Goal: Find contact information: Find contact information

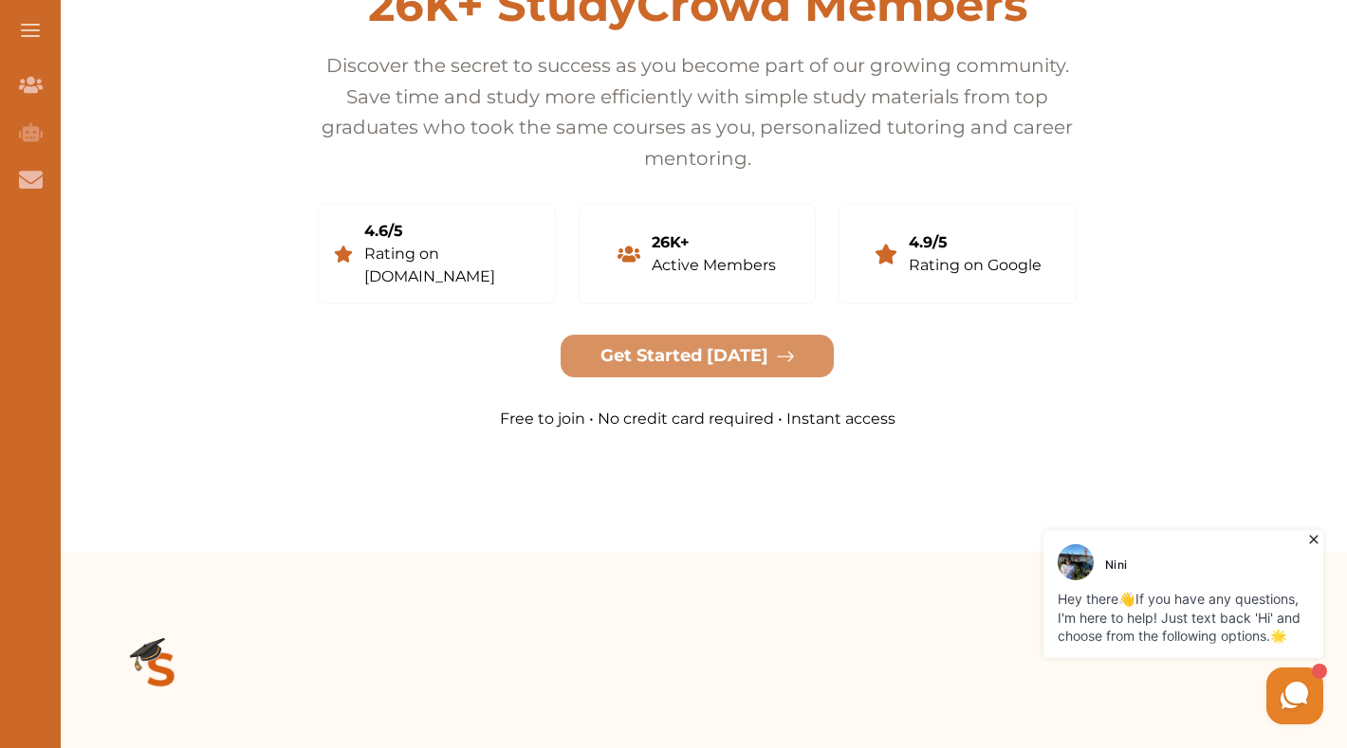
scroll to position [4358, 0]
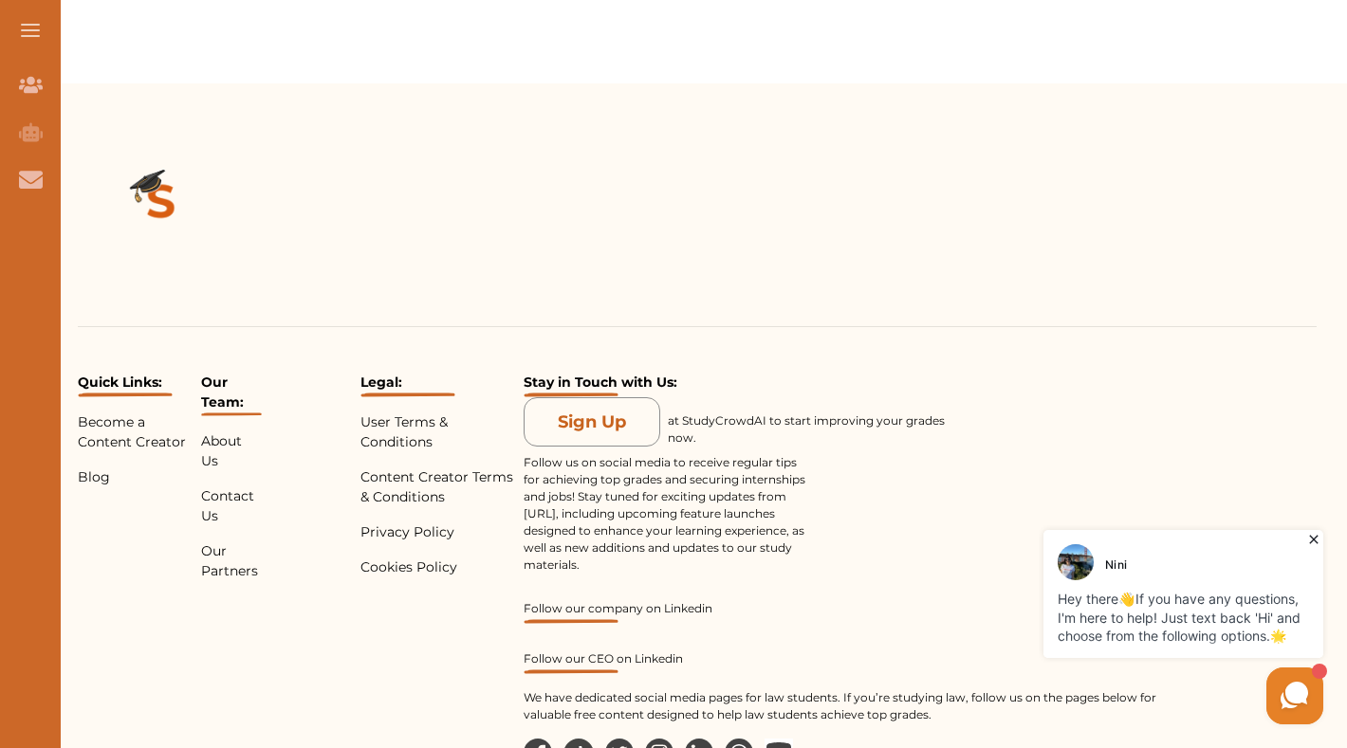
click at [705, 739] on img at bounding box center [699, 753] width 28 height 28
click at [226, 487] on p "Contact Us" at bounding box center [231, 507] width 61 height 40
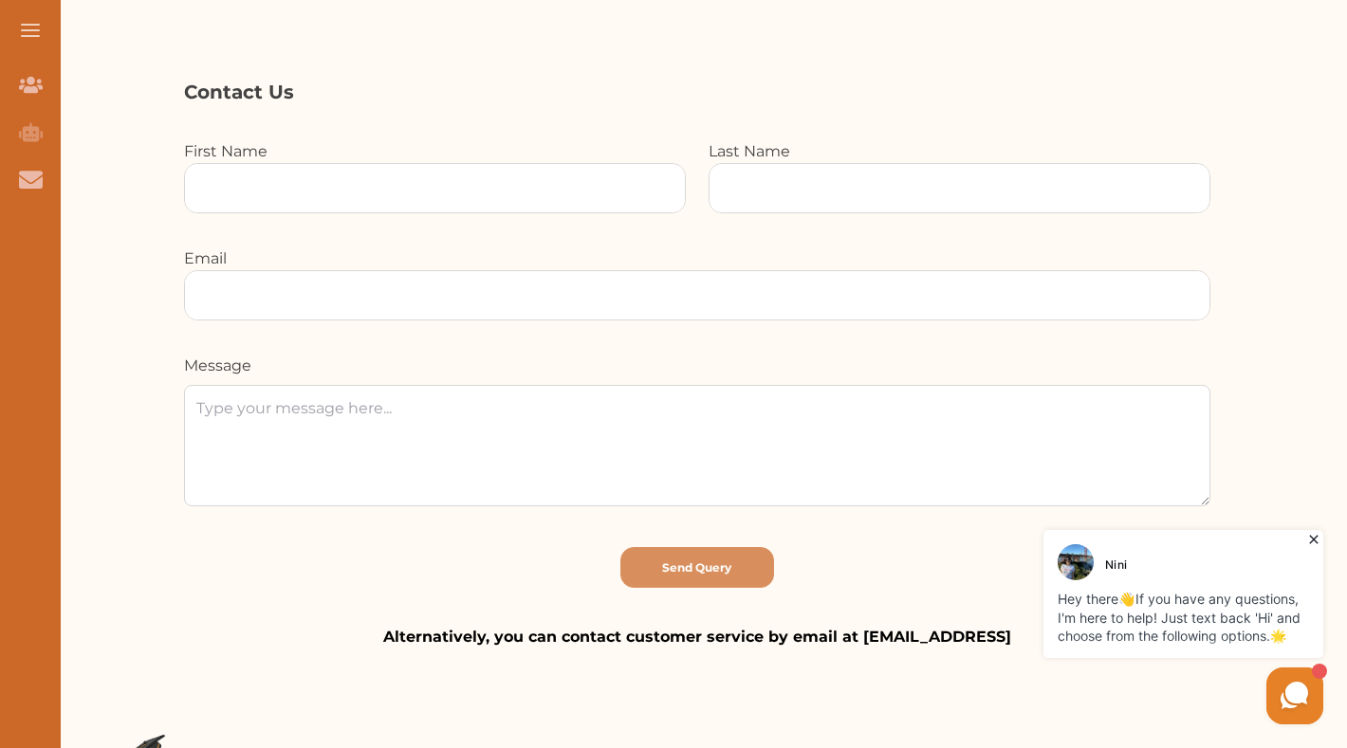
scroll to position [818, 0]
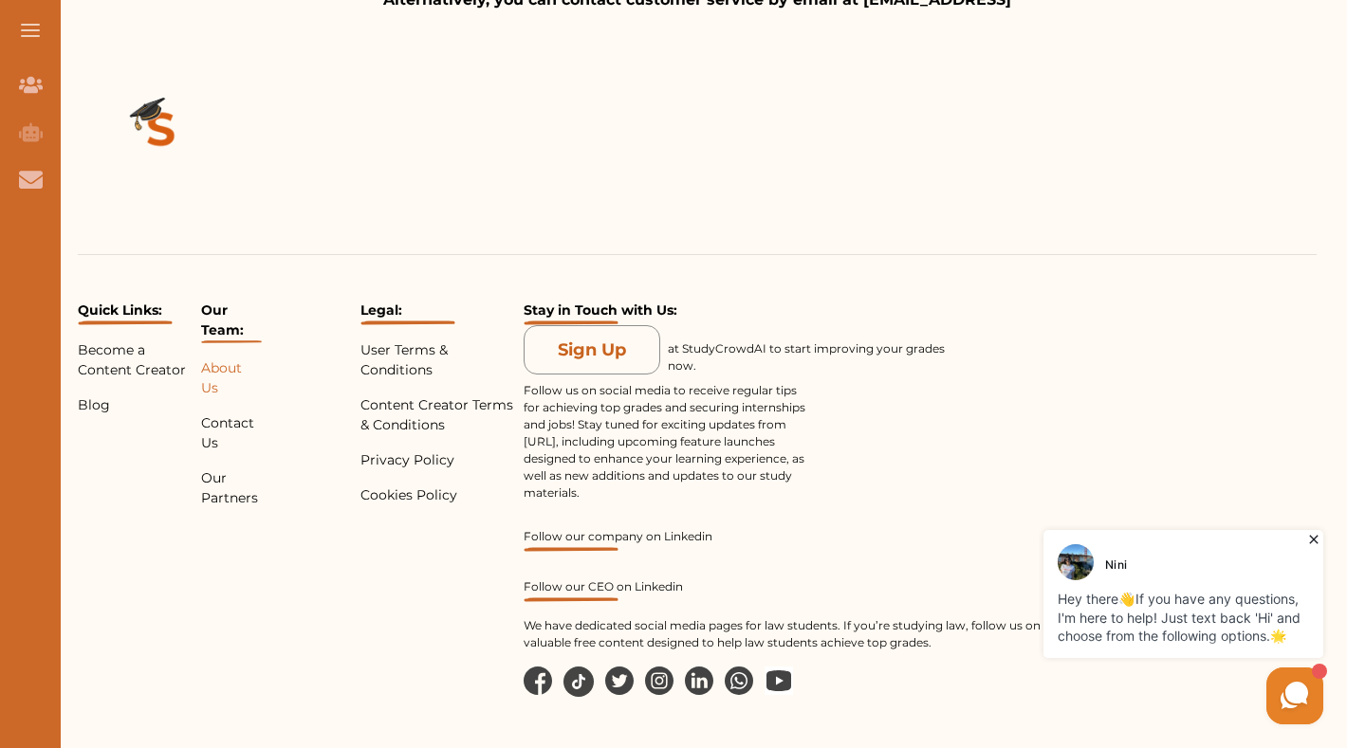
click at [209, 376] on p "About Us" at bounding box center [231, 379] width 61 height 40
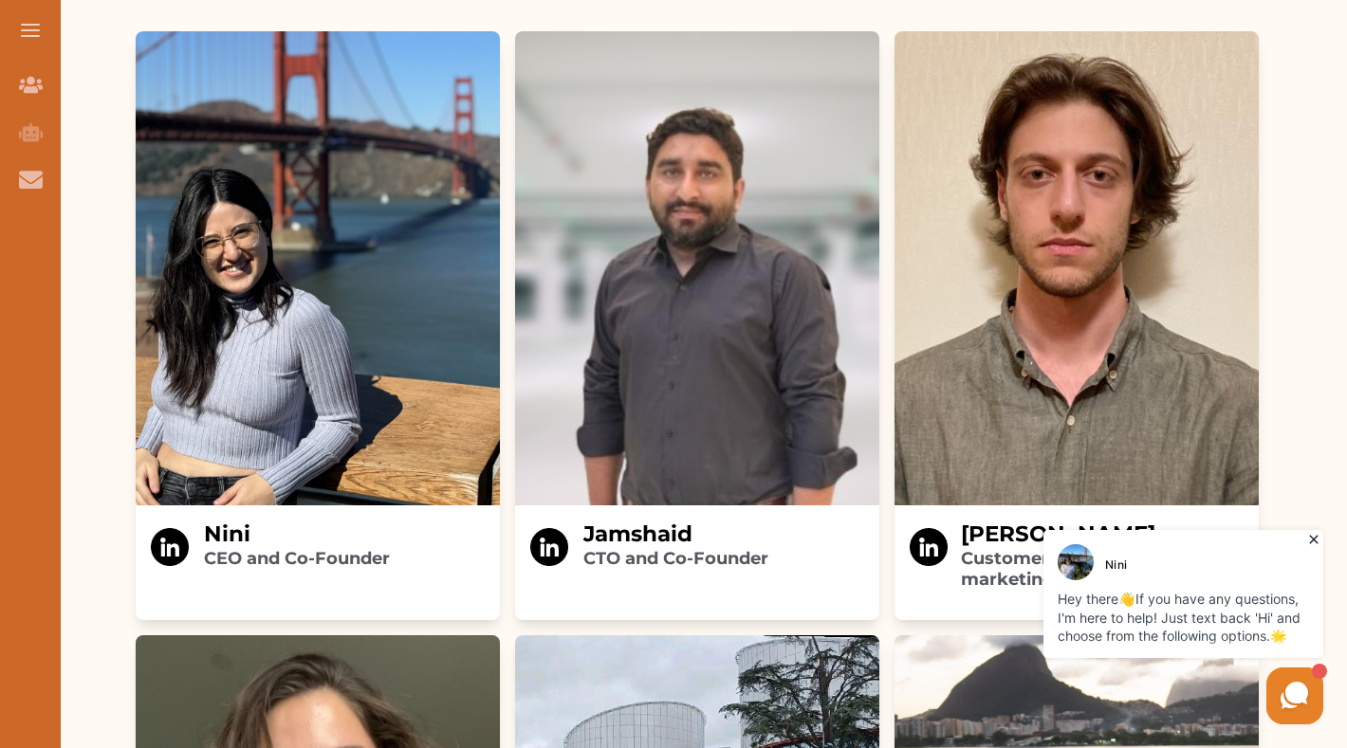
scroll to position [2632, 0]
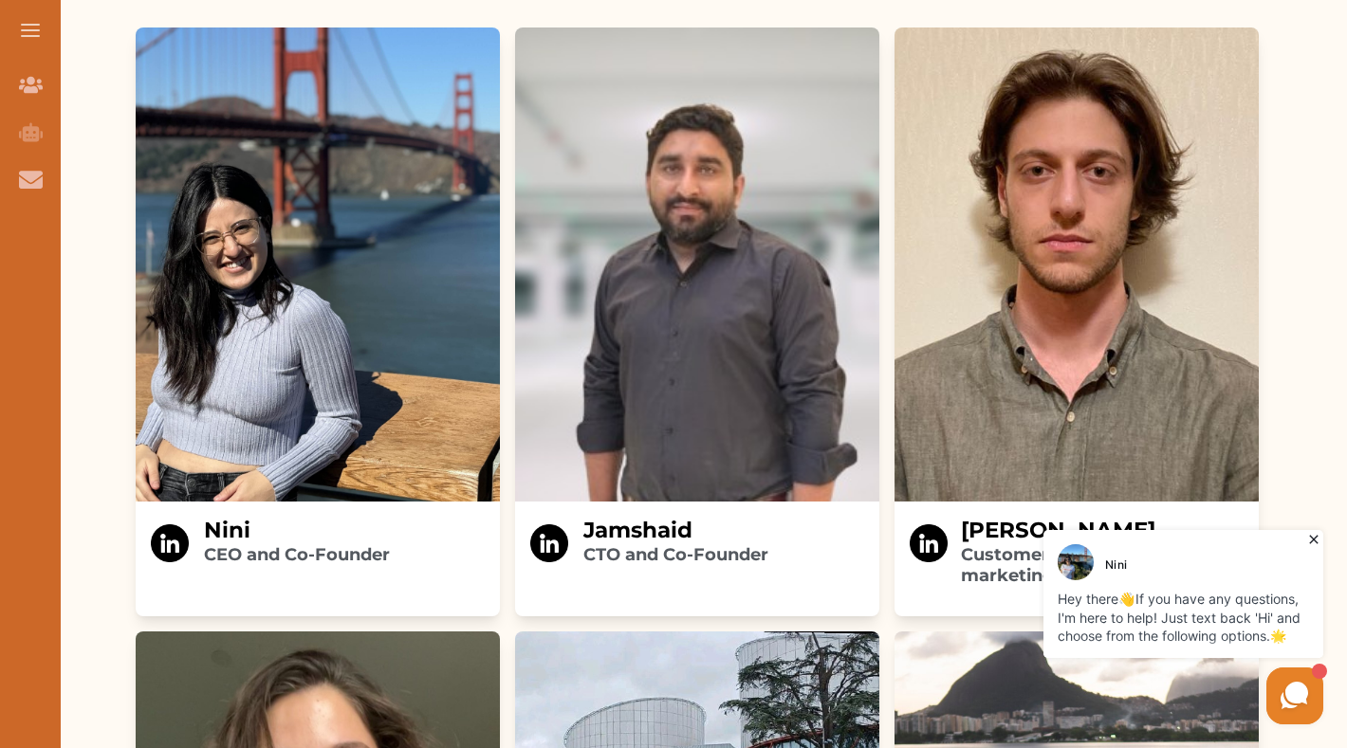
click at [238, 365] on img at bounding box center [318, 265] width 364 height 474
drag, startPoint x: 262, startPoint y: 515, endPoint x: 192, endPoint y: 502, distance: 71.4
click at [187, 506] on div "Nini CEO and Co-Founder" at bounding box center [318, 548] width 364 height 93
click at [208, 517] on h3 "Nini CEO and Co-Founder" at bounding box center [297, 541] width 186 height 48
click at [176, 525] on img at bounding box center [170, 544] width 38 height 38
